Goal: Task Accomplishment & Management: Manage account settings

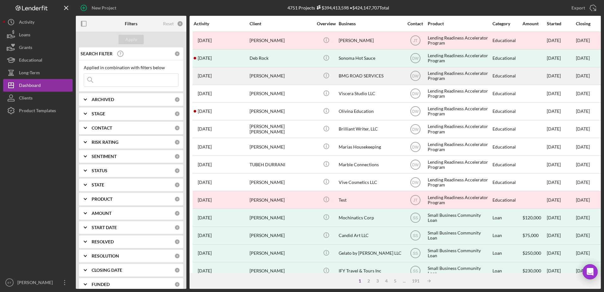
click at [261, 70] on div "[PERSON_NAME]" at bounding box center [281, 76] width 63 height 17
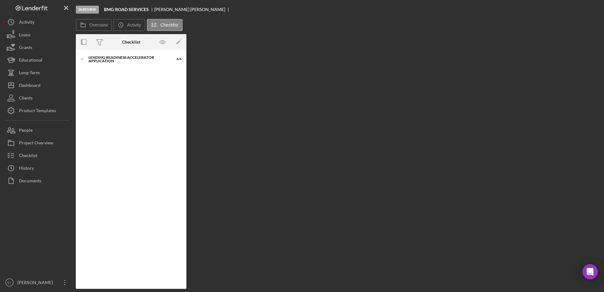
click at [28, 232] on div at bounding box center [38, 231] width 70 height 89
click at [47, 152] on button "Checklist" at bounding box center [38, 155] width 70 height 13
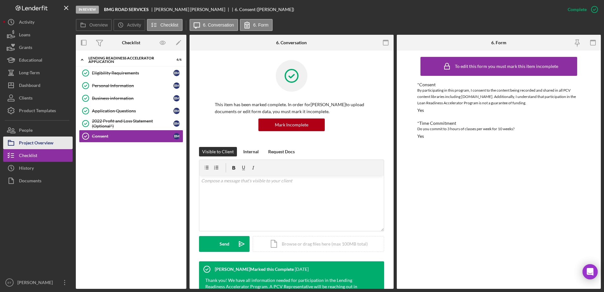
click at [47, 143] on div "Project Overview" at bounding box center [36, 144] width 34 height 14
